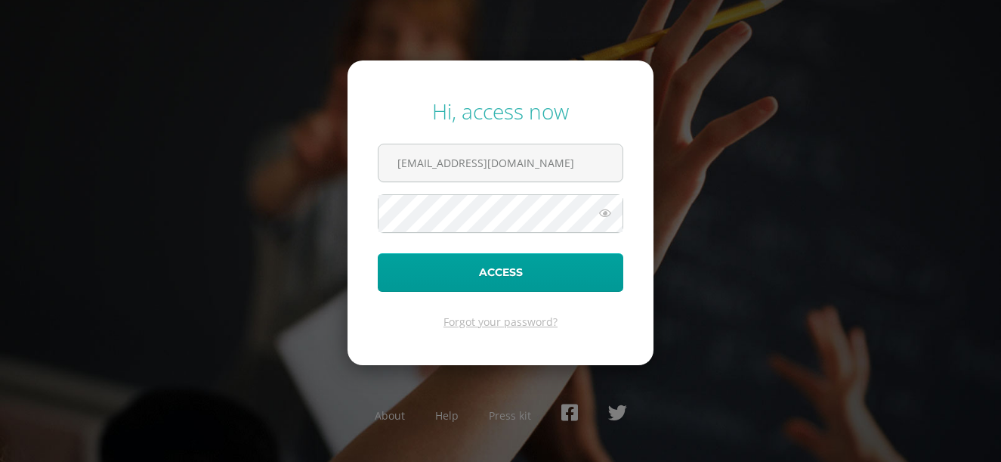
click at [521, 160] on input "[EMAIL_ADDRESS][DOMAIN_NAME]" at bounding box center [501, 162] width 244 height 37
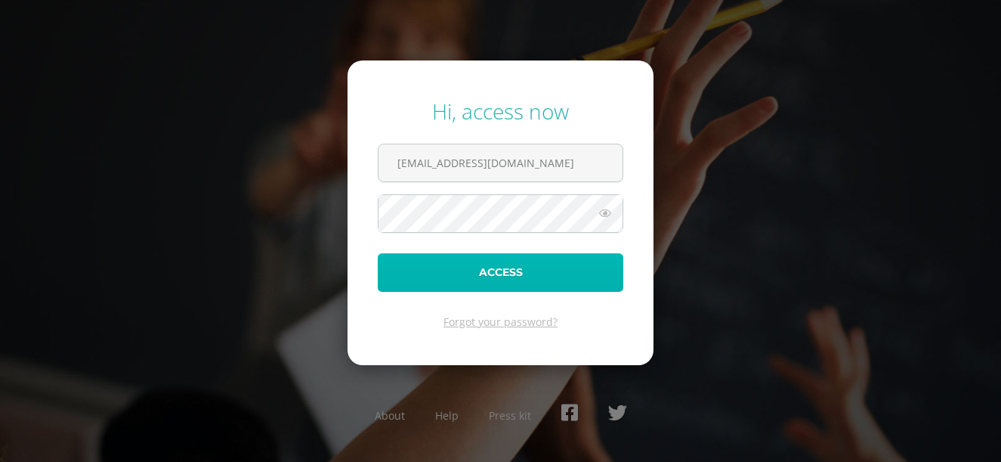
click at [510, 266] on button "Access" at bounding box center [501, 272] width 246 height 39
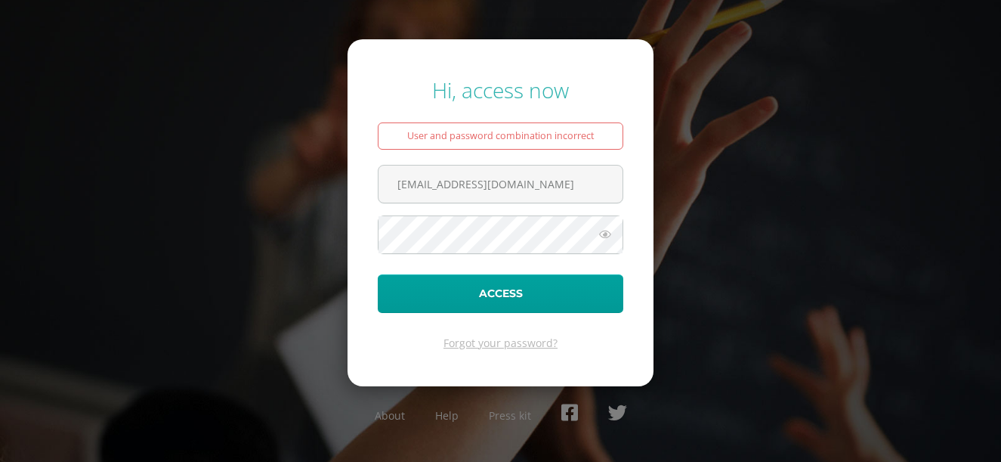
click at [610, 234] on icon at bounding box center [605, 234] width 20 height 18
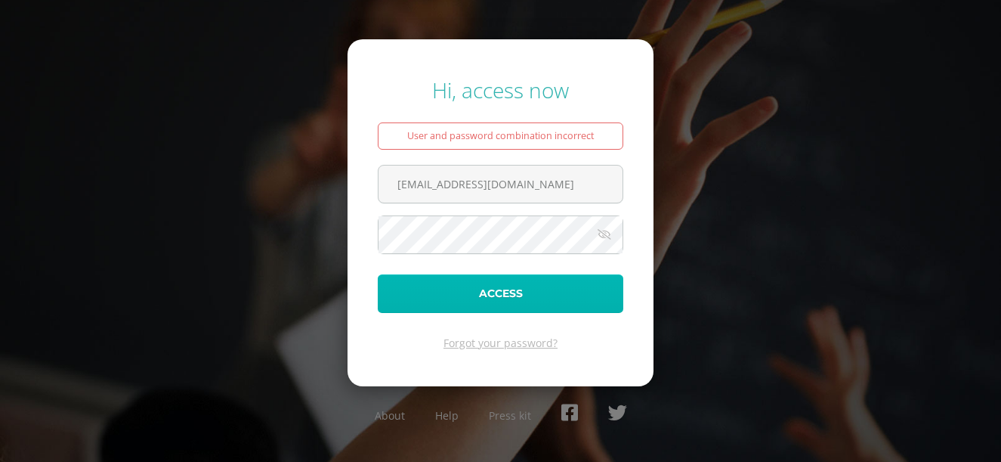
click at [504, 292] on button "Access" at bounding box center [501, 293] width 246 height 39
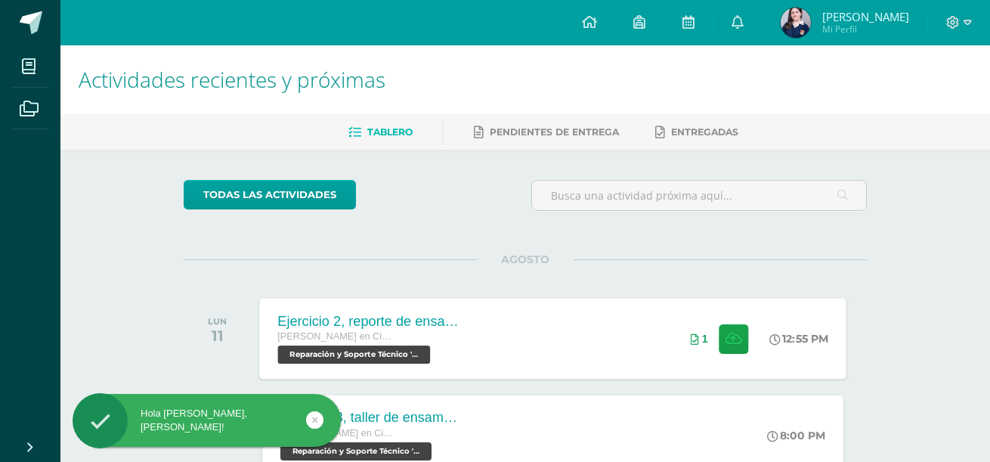
click at [481, 318] on div "Ejercicio 2, reporte de ensamblaje Quinto Quinto Bachillerato en Ciencias y Let…" at bounding box center [552, 338] width 587 height 81
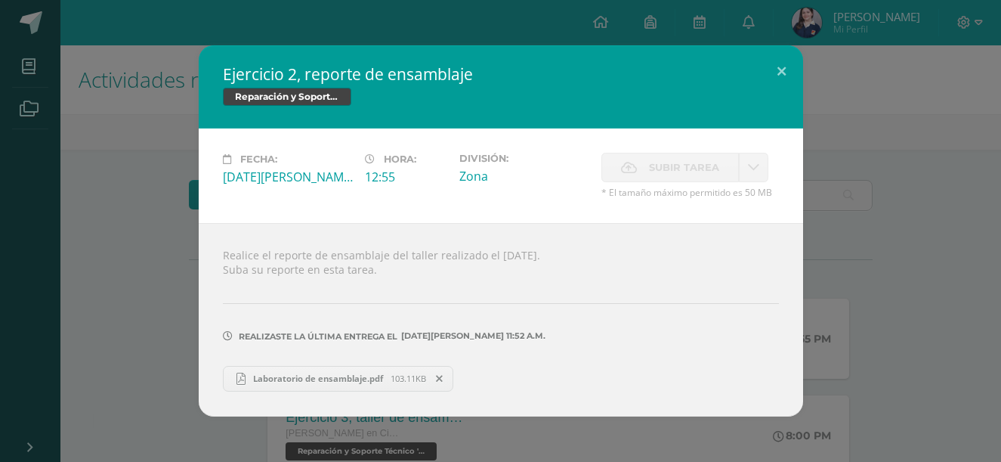
click at [332, 374] on span "Laboratorio de ensamblaje.pdf" at bounding box center [318, 378] width 145 height 11
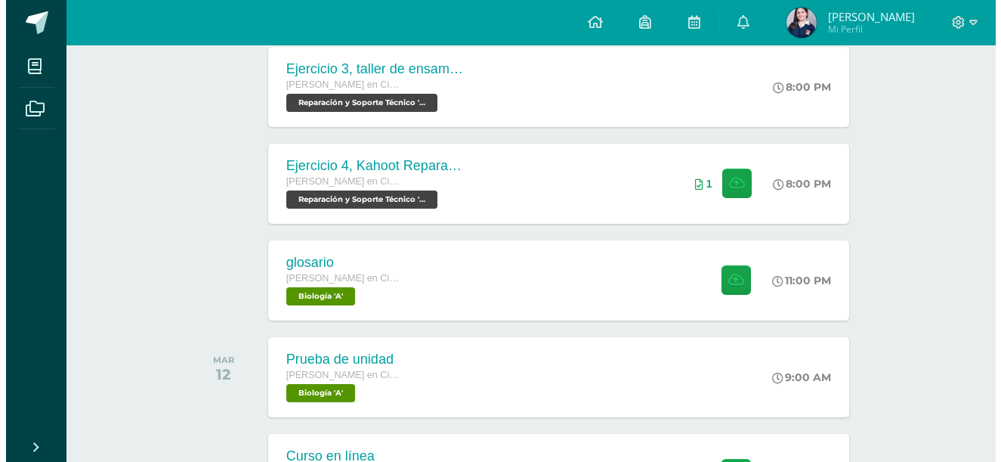
scroll to position [349, 0]
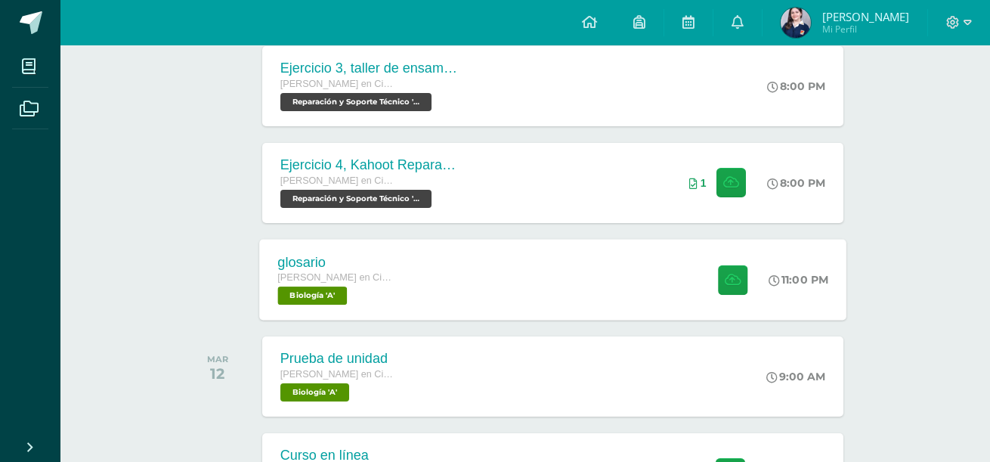
click at [427, 310] on div "glosario [PERSON_NAME] en Ciencias y Letras con Orientación en Computación Biol…" at bounding box center [552, 279] width 587 height 81
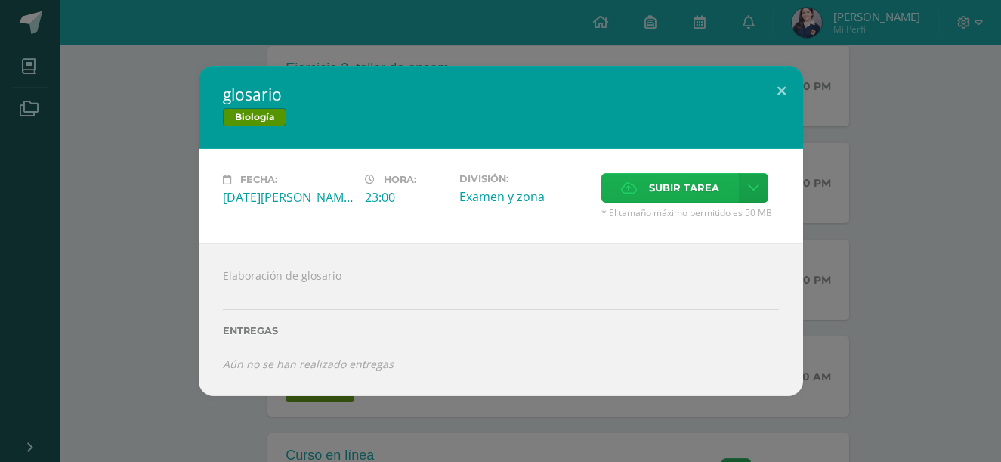
click at [673, 187] on span "Subir tarea" at bounding box center [684, 188] width 70 height 28
click at [0, 0] on input "Subir tarea" at bounding box center [0, 0] width 0 height 0
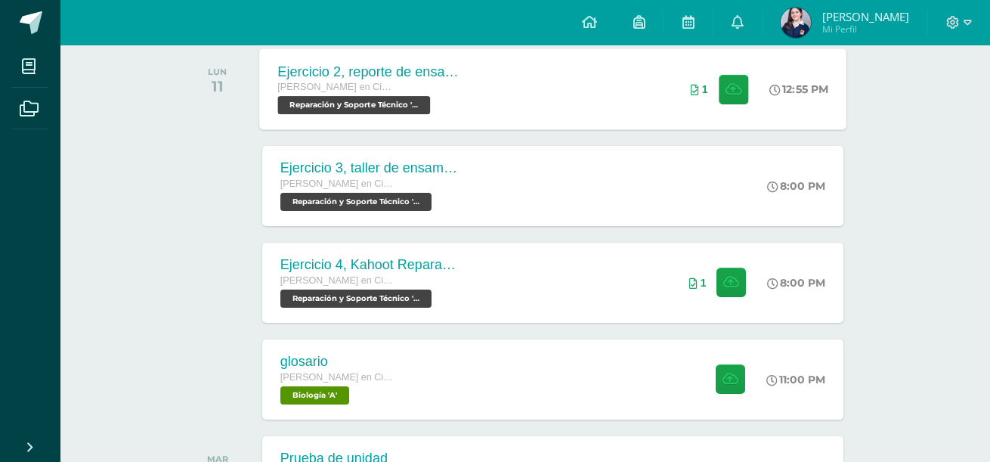
scroll to position [267, 0]
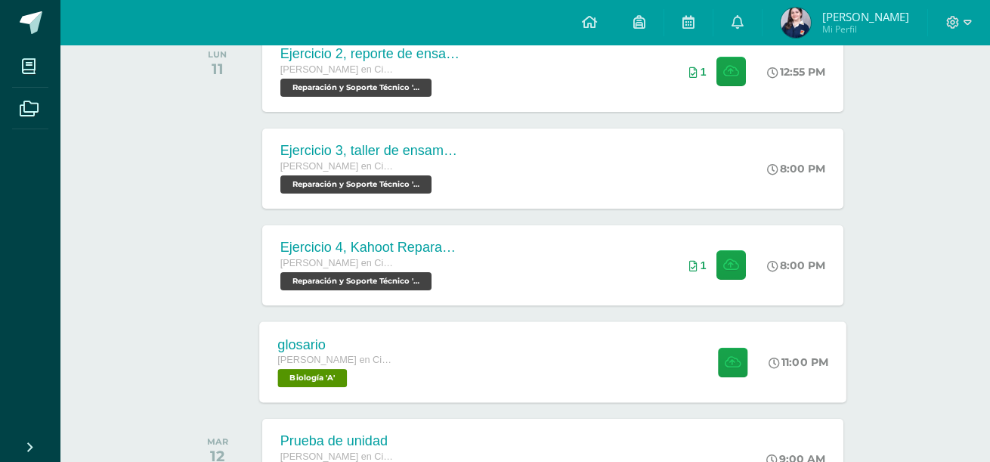
click at [491, 373] on div "glosario [PERSON_NAME] en Ciencias y Letras con Orientación en Computación Biol…" at bounding box center [552, 361] width 587 height 81
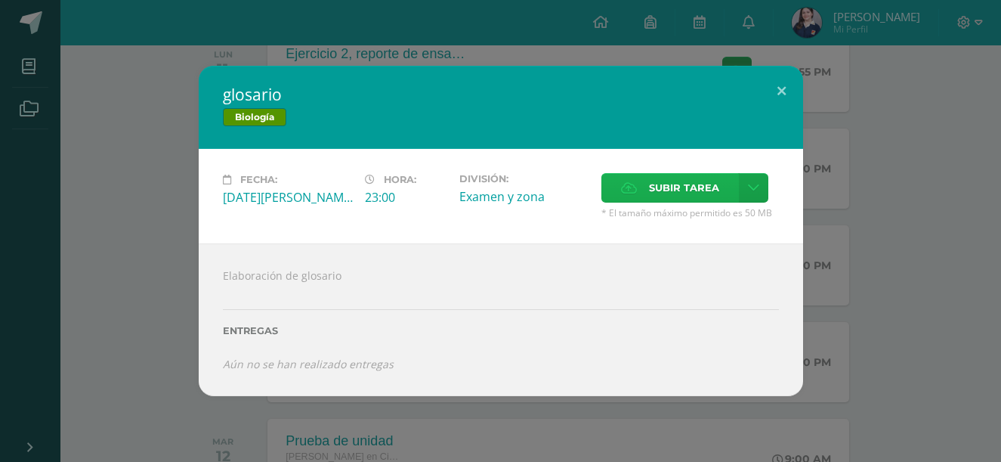
click at [651, 181] on span "Subir tarea" at bounding box center [684, 188] width 70 height 28
click at [0, 0] on input "Subir tarea" at bounding box center [0, 0] width 0 height 0
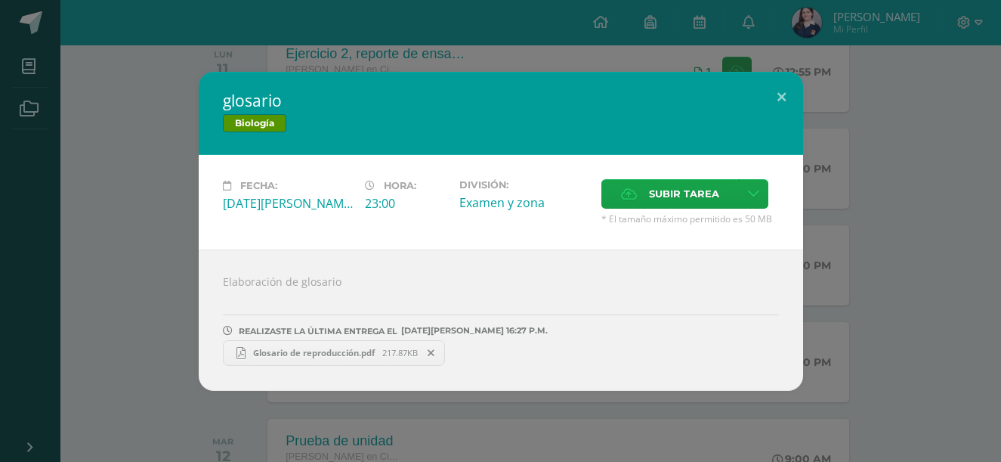
click at [886, 153] on div "glosario Biología Fecha: [DATE][PERSON_NAME] Hora: 23:00 División: Examen y zon…" at bounding box center [500, 231] width 989 height 319
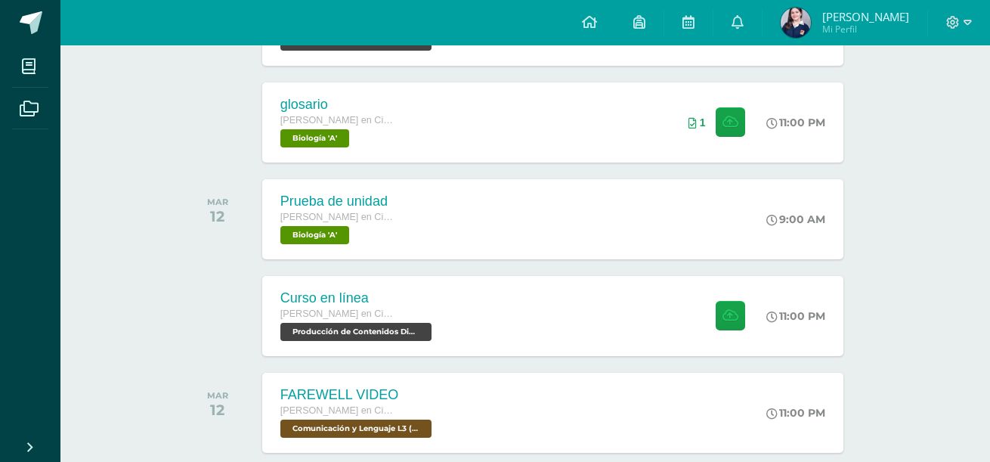
scroll to position [0, 0]
